Goal: Navigation & Orientation: Understand site structure

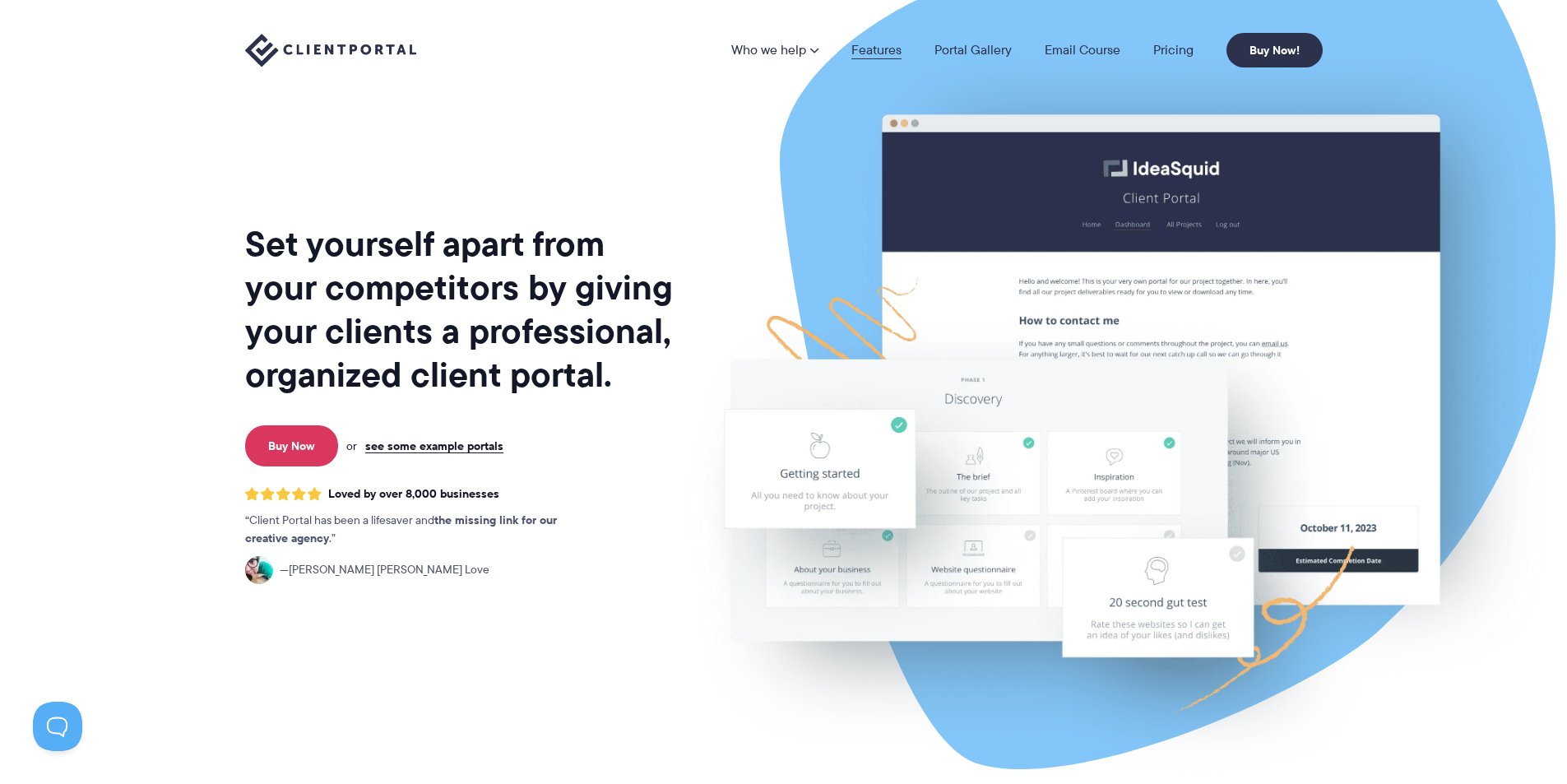
click at [878, 50] on link "Features" at bounding box center [876, 50] width 50 height 14
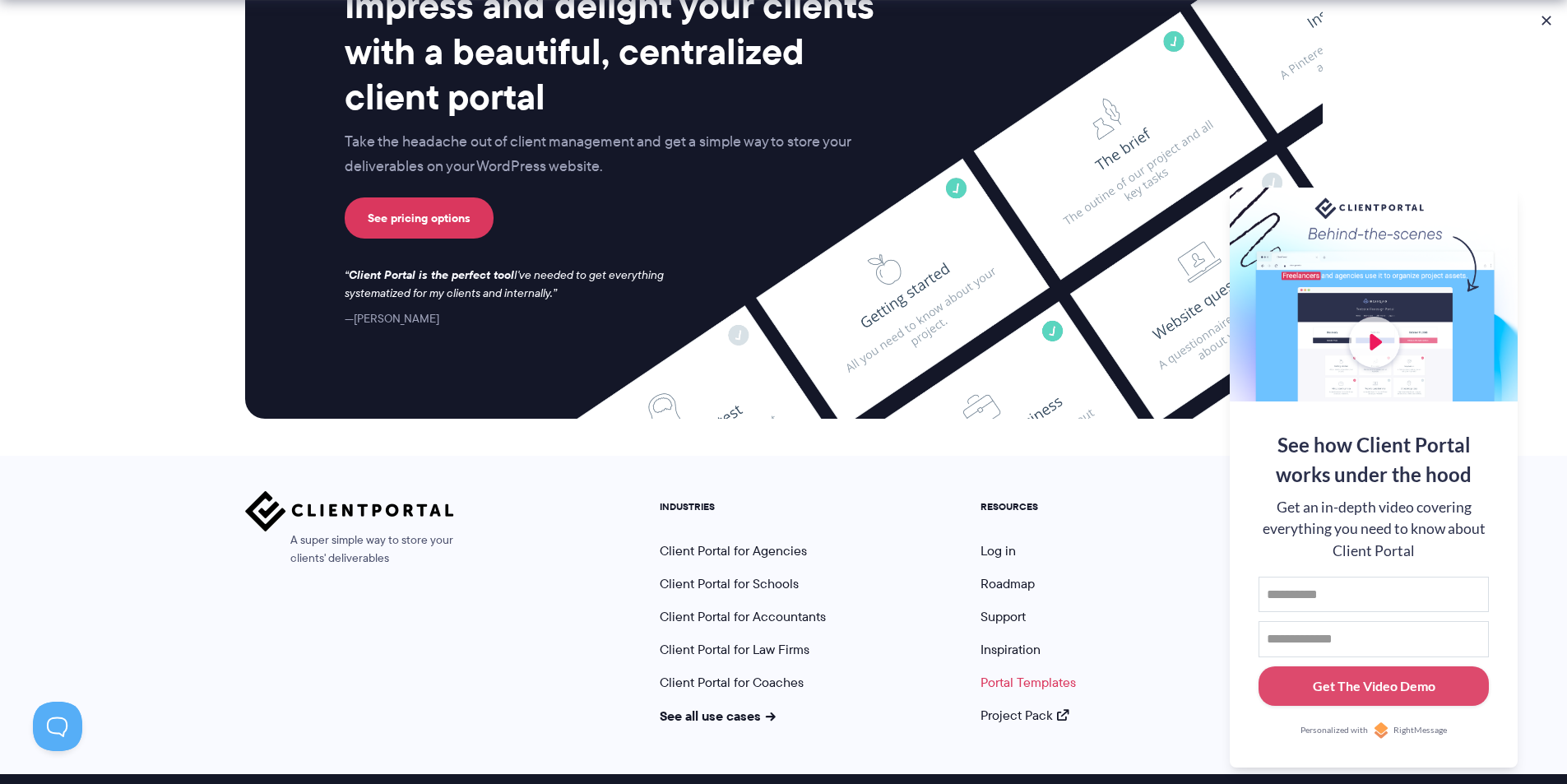
click at [1035, 672] on link "Portal Templates" at bounding box center [1029, 681] width 96 height 19
